Goal: Information Seeking & Learning: Learn about a topic

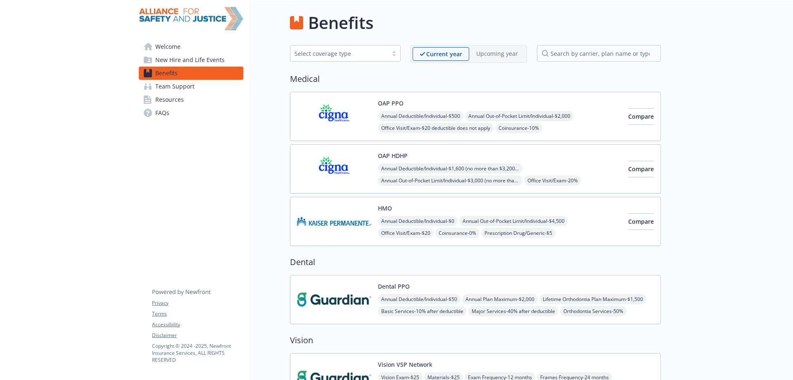
click at [357, 215] on img at bounding box center [334, 221] width 74 height 35
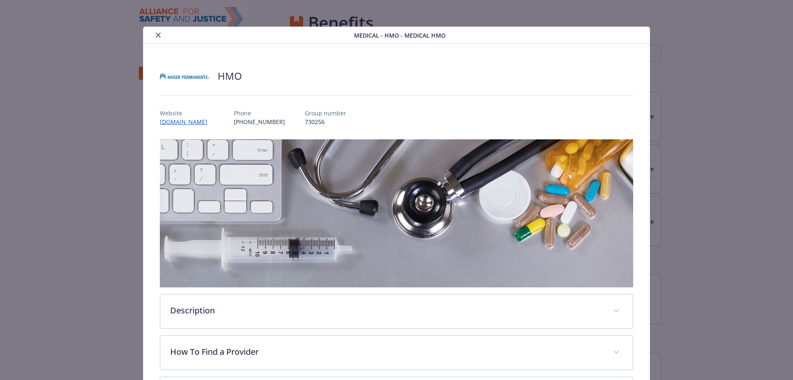
click at [156, 33] on icon "close" at bounding box center [158, 35] width 5 height 5
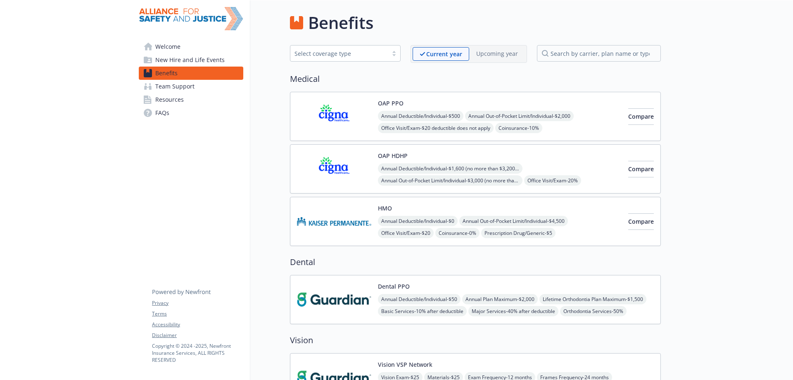
click at [358, 219] on img at bounding box center [334, 221] width 74 height 35
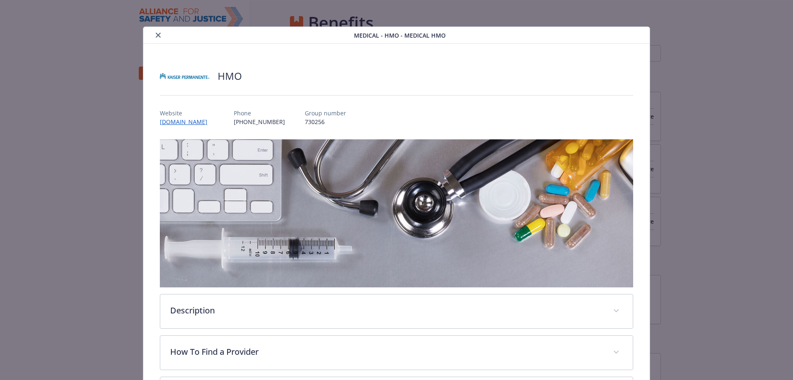
click at [153, 31] on div "details for plan Medical - HMO - Medical HMO" at bounding box center [250, 35] width 207 height 10
click at [157, 37] on icon "close" at bounding box center [158, 35] width 5 height 5
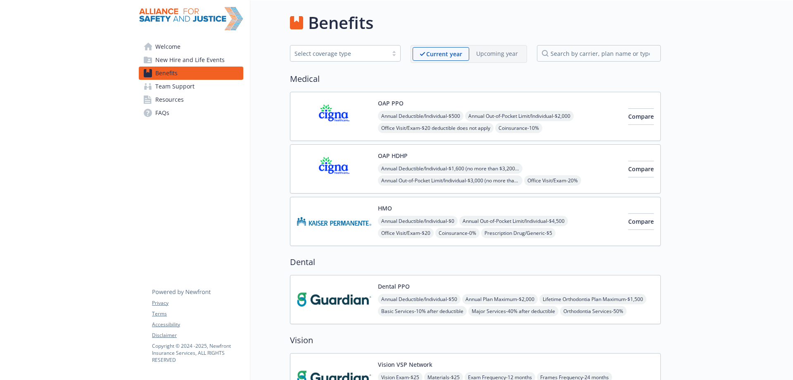
click at [358, 209] on img at bounding box center [334, 221] width 74 height 35
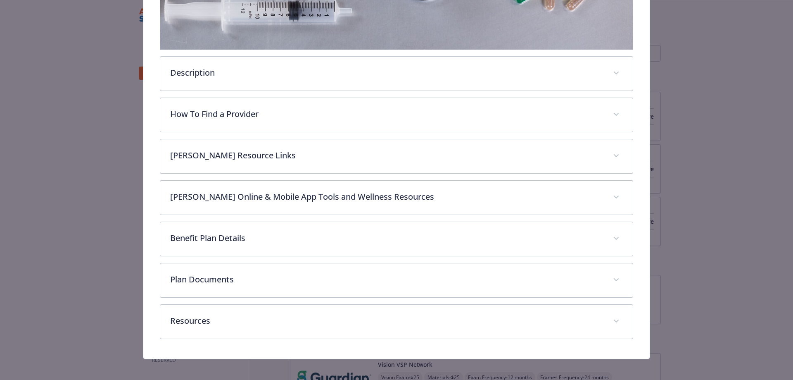
scroll to position [242, 0]
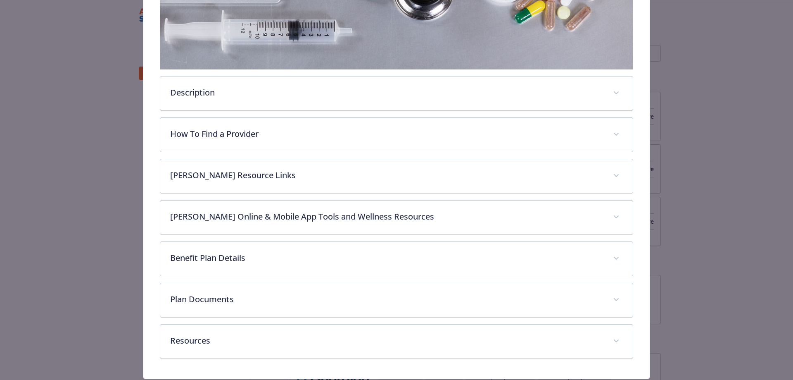
scroll to position [242, 0]
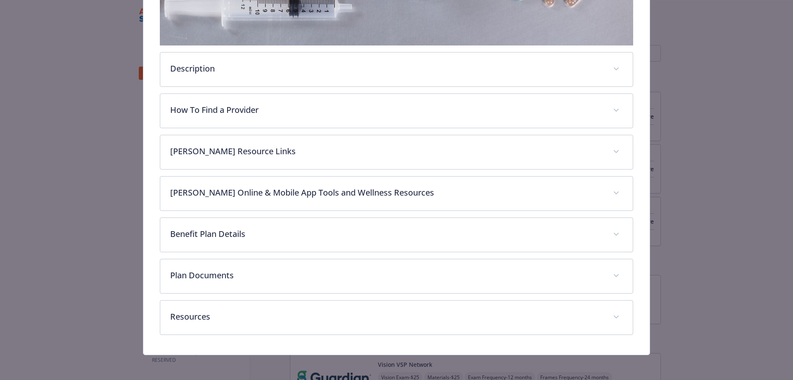
scroll to position [242, 0]
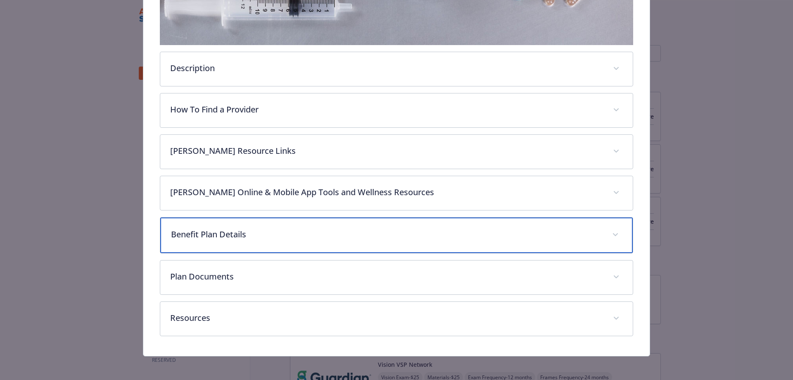
click at [395, 224] on div "Benefit Plan Details" at bounding box center [396, 235] width 473 height 36
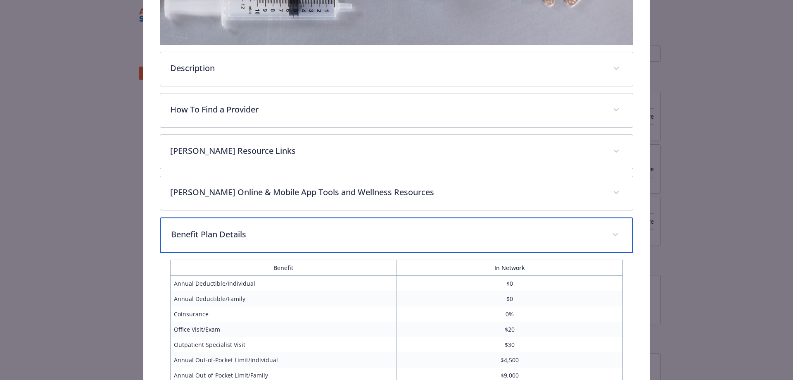
click at [395, 224] on div "Benefit Plan Details" at bounding box center [396, 235] width 473 height 36
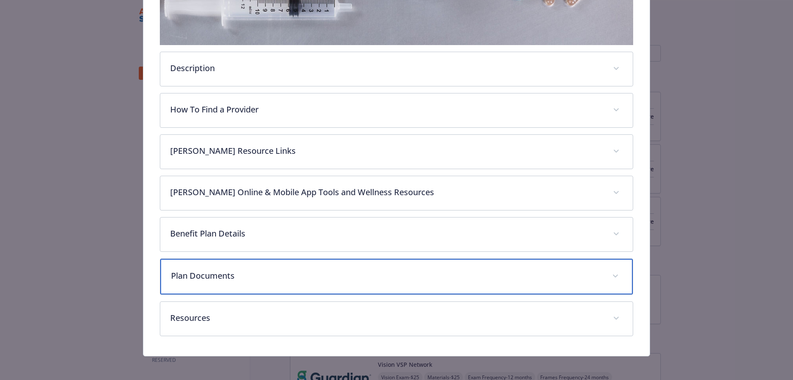
click at [274, 273] on p "Plan Documents" at bounding box center [387, 275] width 432 height 12
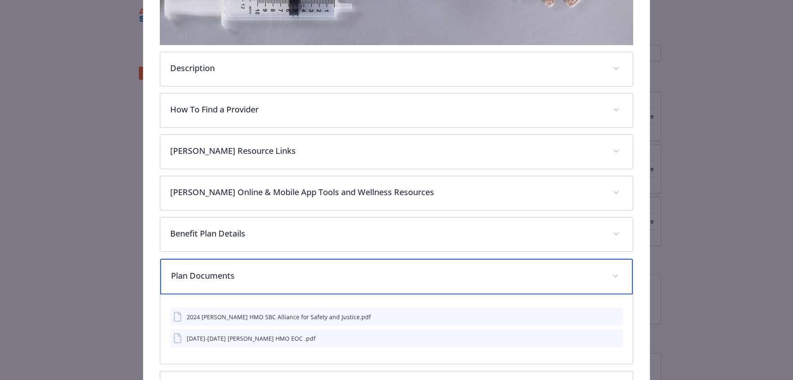
click at [276, 272] on p "Plan Documents" at bounding box center [387, 275] width 432 height 12
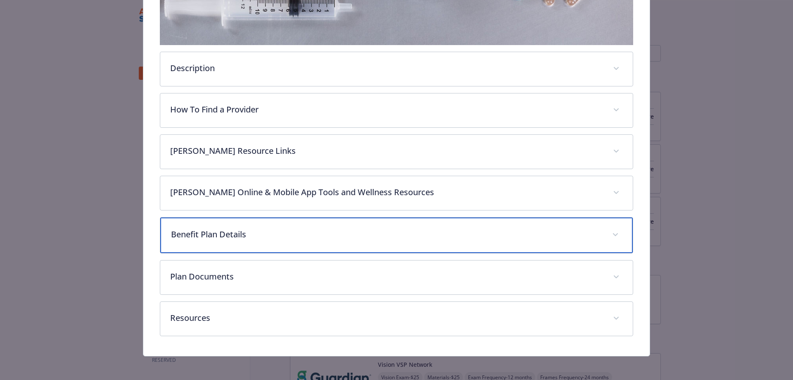
click at [283, 238] on p "Benefit Plan Details" at bounding box center [387, 234] width 432 height 12
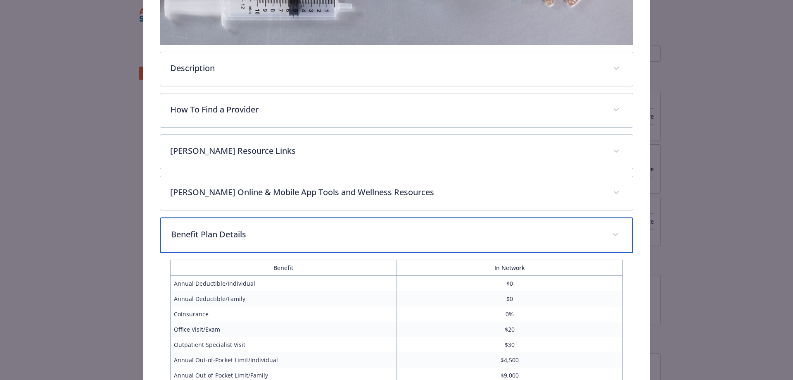
click at [284, 234] on p "Benefit Plan Details" at bounding box center [387, 234] width 432 height 12
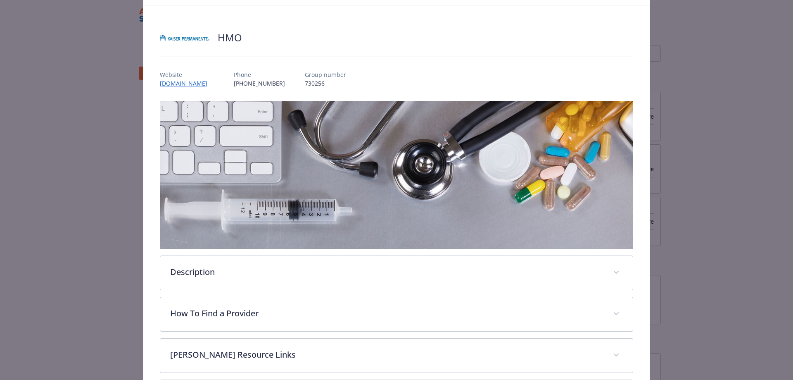
scroll to position [0, 0]
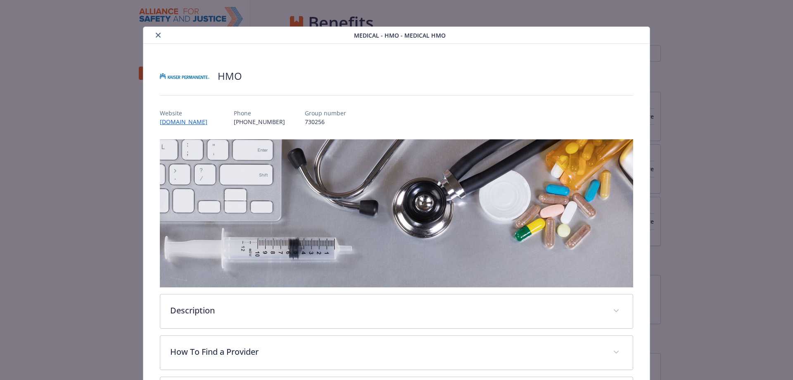
click at [157, 33] on icon "close" at bounding box center [158, 35] width 5 height 5
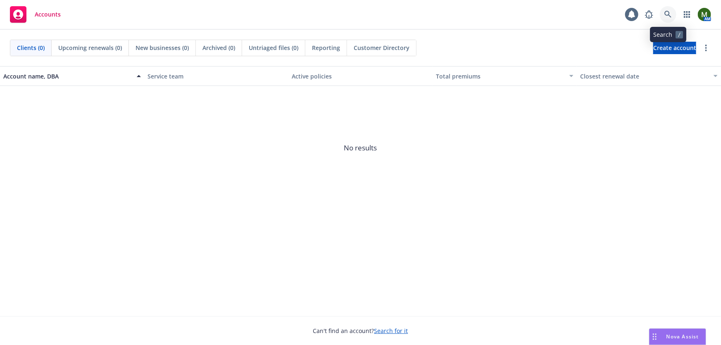
click at [667, 11] on icon at bounding box center [667, 14] width 7 height 7
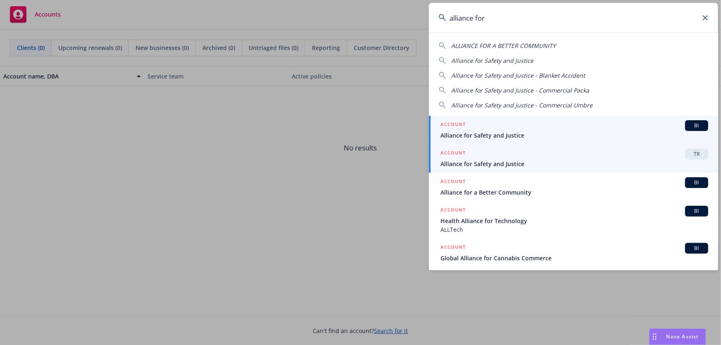
type input "alliance for"
click at [502, 153] on div "ACCOUNT TR" at bounding box center [574, 154] width 268 height 11
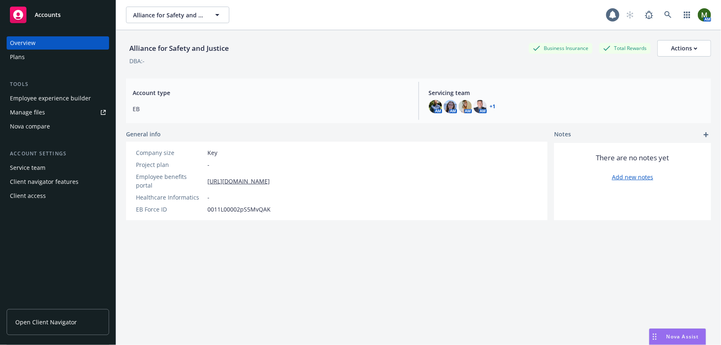
click at [52, 99] on div "Employee experience builder" at bounding box center [50, 98] width 81 height 13
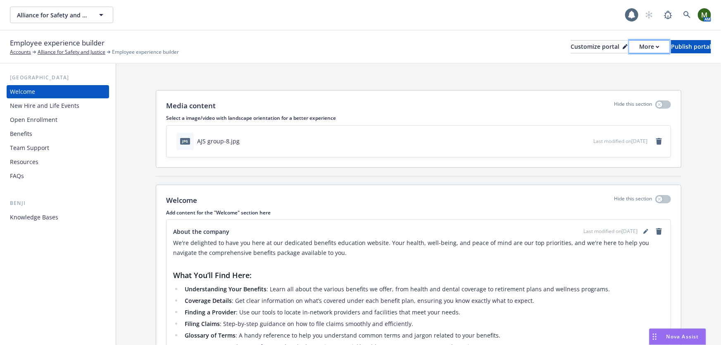
click at [639, 42] on div "More" at bounding box center [649, 46] width 20 height 12
click at [609, 64] on link "Copy preview link" at bounding box center [605, 65] width 75 height 17
click at [600, 43] on button "Customize portal" at bounding box center [599, 46] width 57 height 13
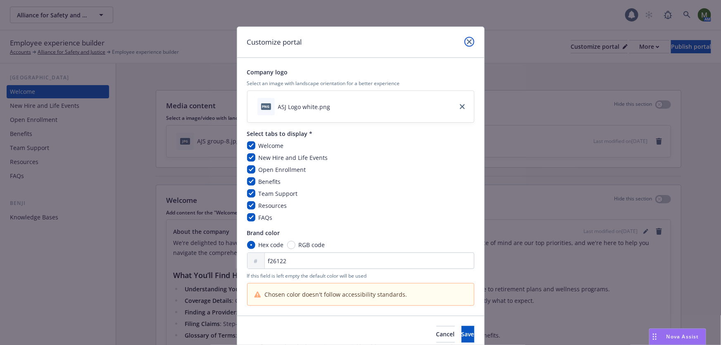
click at [465, 37] on link "close" at bounding box center [469, 42] width 10 height 10
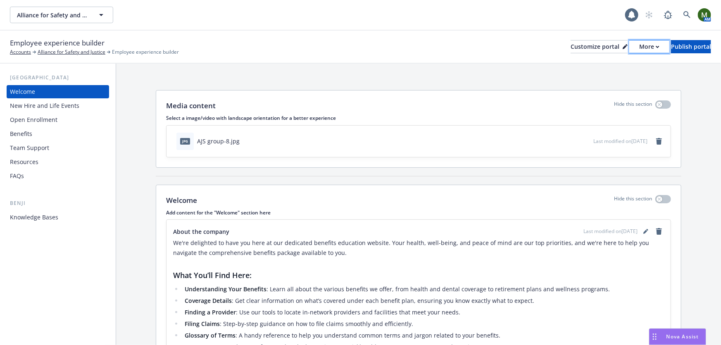
click at [639, 45] on div "More" at bounding box center [649, 46] width 20 height 12
click at [604, 82] on link "Copy portal link" at bounding box center [605, 82] width 75 height 17
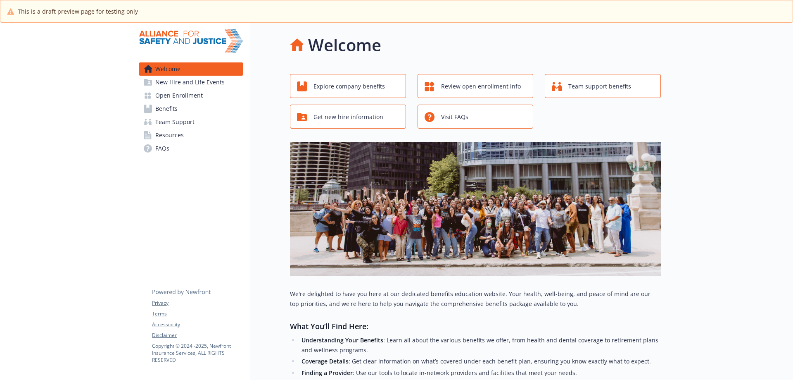
click at [191, 105] on link "Benefits" at bounding box center [191, 108] width 105 height 13
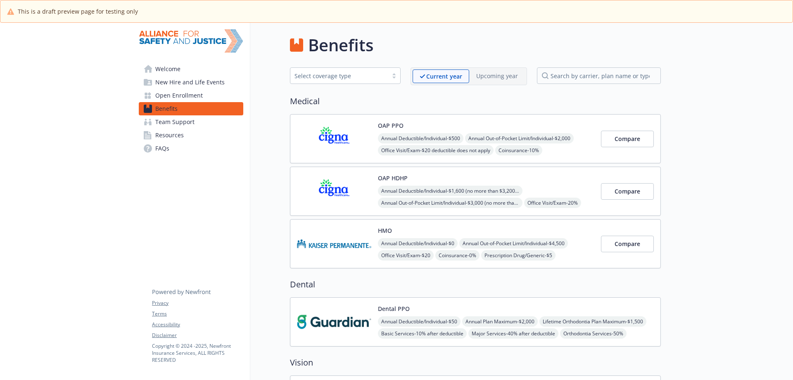
click at [336, 234] on img at bounding box center [334, 243] width 74 height 35
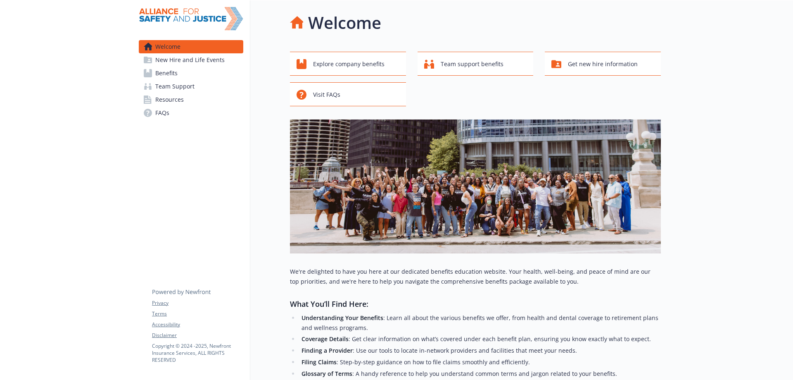
click at [202, 77] on link "Benefits" at bounding box center [191, 73] width 105 height 13
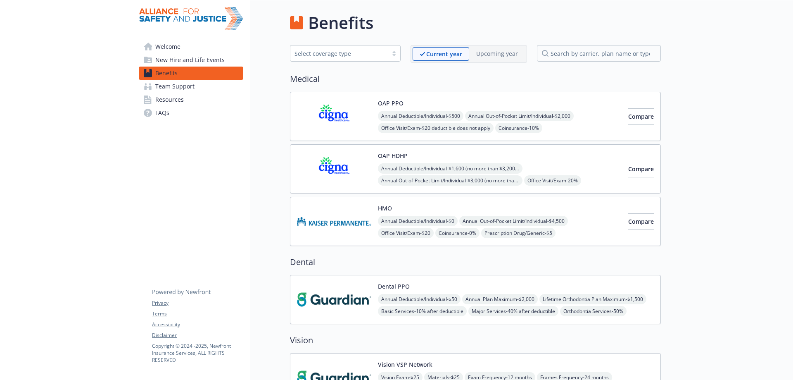
click at [356, 233] on img at bounding box center [334, 221] width 74 height 35
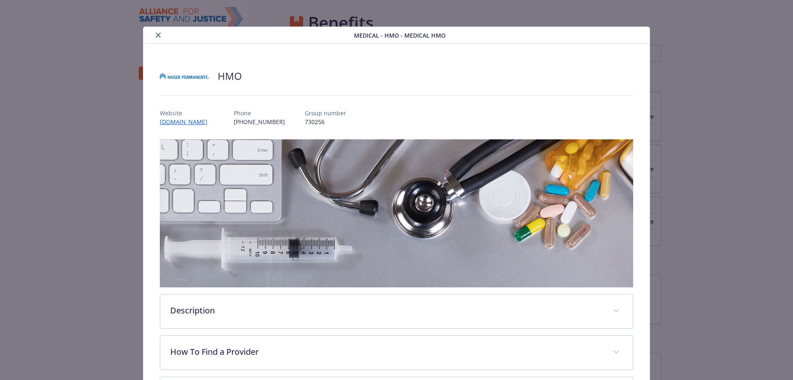
click at [157, 34] on icon "close" at bounding box center [158, 35] width 5 height 5
